Goal: Book appointment/travel/reservation: Book appointment/travel/reservation

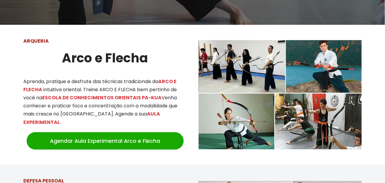
scroll to position [209, 0]
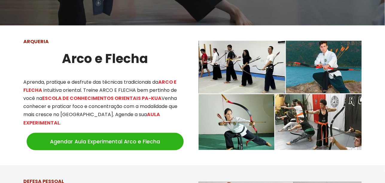
click at [140, 133] on link "Agendar Aula Experimental Arco e Flecha" at bounding box center [105, 141] width 157 height 17
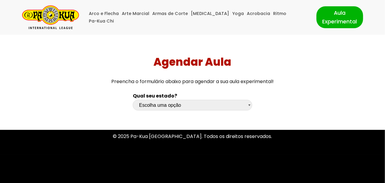
click at [152, 105] on select "Escolha uma opção [GEOGRAPHIC_DATA] [GEOGRAPHIC_DATA] [GEOGRAPHIC_DATA] [GEOGRA…" at bounding box center [192, 105] width 119 height 10
select select "sp"
click at [133, 100] on select "Escolha uma opção [GEOGRAPHIC_DATA] [GEOGRAPHIC_DATA] [GEOGRAPHIC_DATA] [GEOGRA…" at bounding box center [192, 105] width 119 height 10
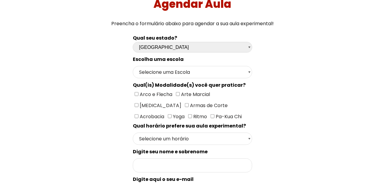
scroll to position [60, 0]
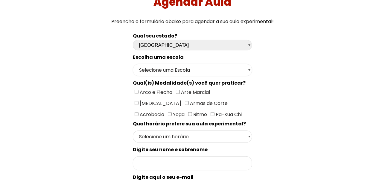
click at [170, 71] on select "Selecione uma Escola [GEOGRAPHIC_DATA] - Escola [GEOGRAPHIC_DATA] - [GEOGRAPHIC…" at bounding box center [192, 70] width 119 height 12
select select "[GEOGRAPHIC_DATA] - [GEOGRAPHIC_DATA]"
click at [133, 66] on select "Selecione uma Escola [GEOGRAPHIC_DATA] - Escola [GEOGRAPHIC_DATA] - [GEOGRAPHIC…" at bounding box center [192, 70] width 119 height 12
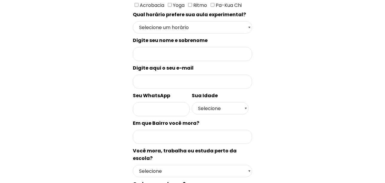
scroll to position [209, 0]
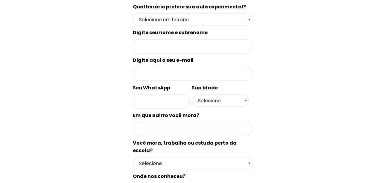
click at [169, 26] on select "Selecione um horário Manhã Tarde Noite" at bounding box center [192, 19] width 119 height 12
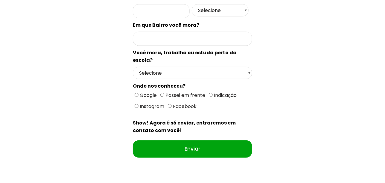
scroll to position [329, 0]
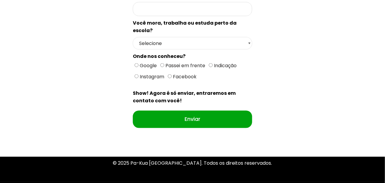
click at [162, 49] on select "Selecione Moro Perto Trabalho Perto Estudo Perto Passo Perto" at bounding box center [192, 43] width 119 height 12
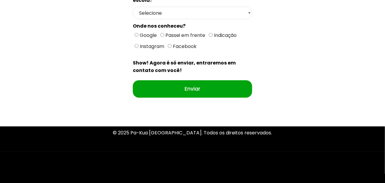
click at [153, 19] on select "Selecione Moro Perto Trabalho Perto Estudo Perto Passo Perto" at bounding box center [192, 13] width 119 height 12
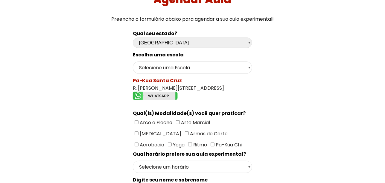
scroll to position [60, 0]
